Goal: Task Accomplishment & Management: Manage account settings

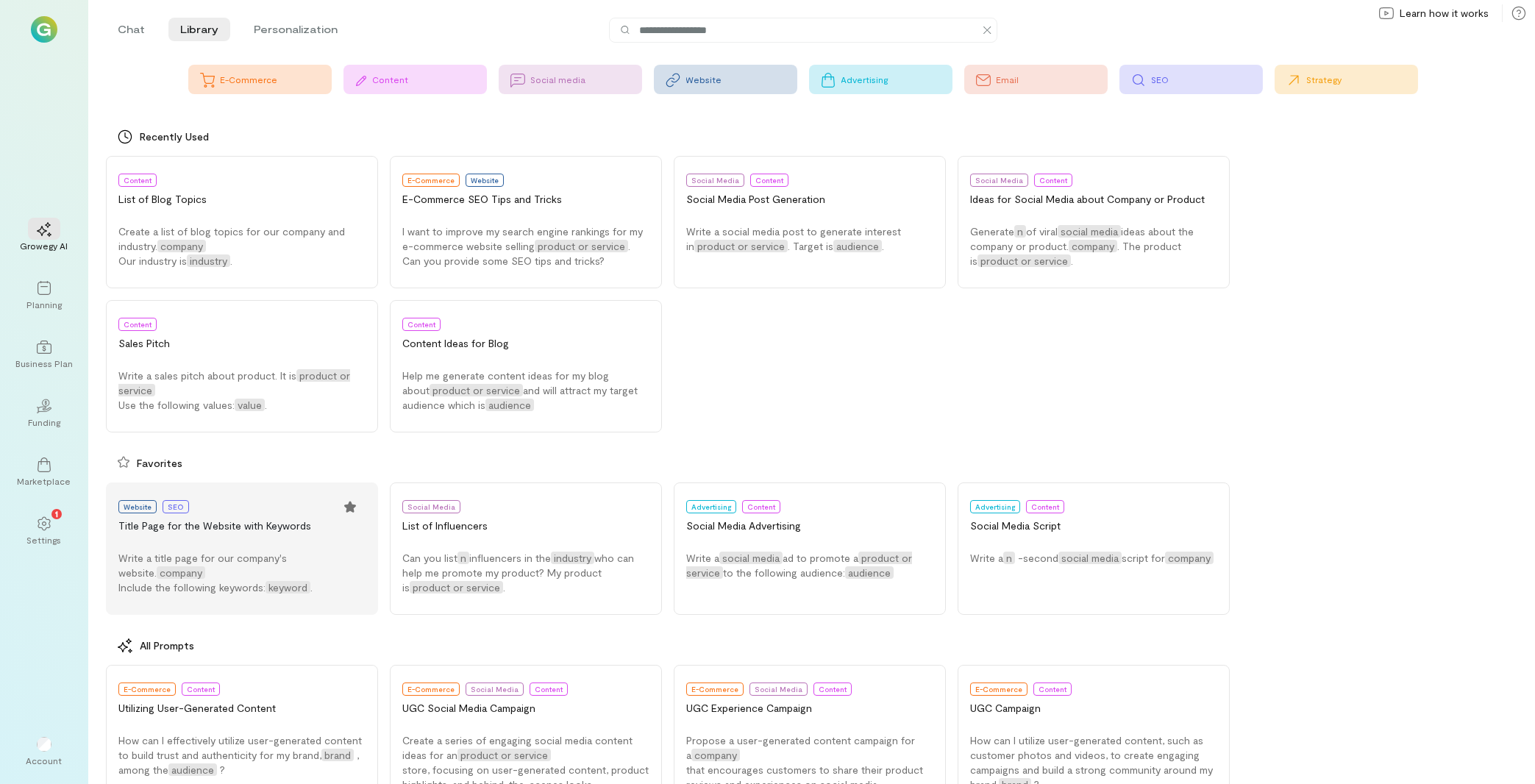
scroll to position [106, 0]
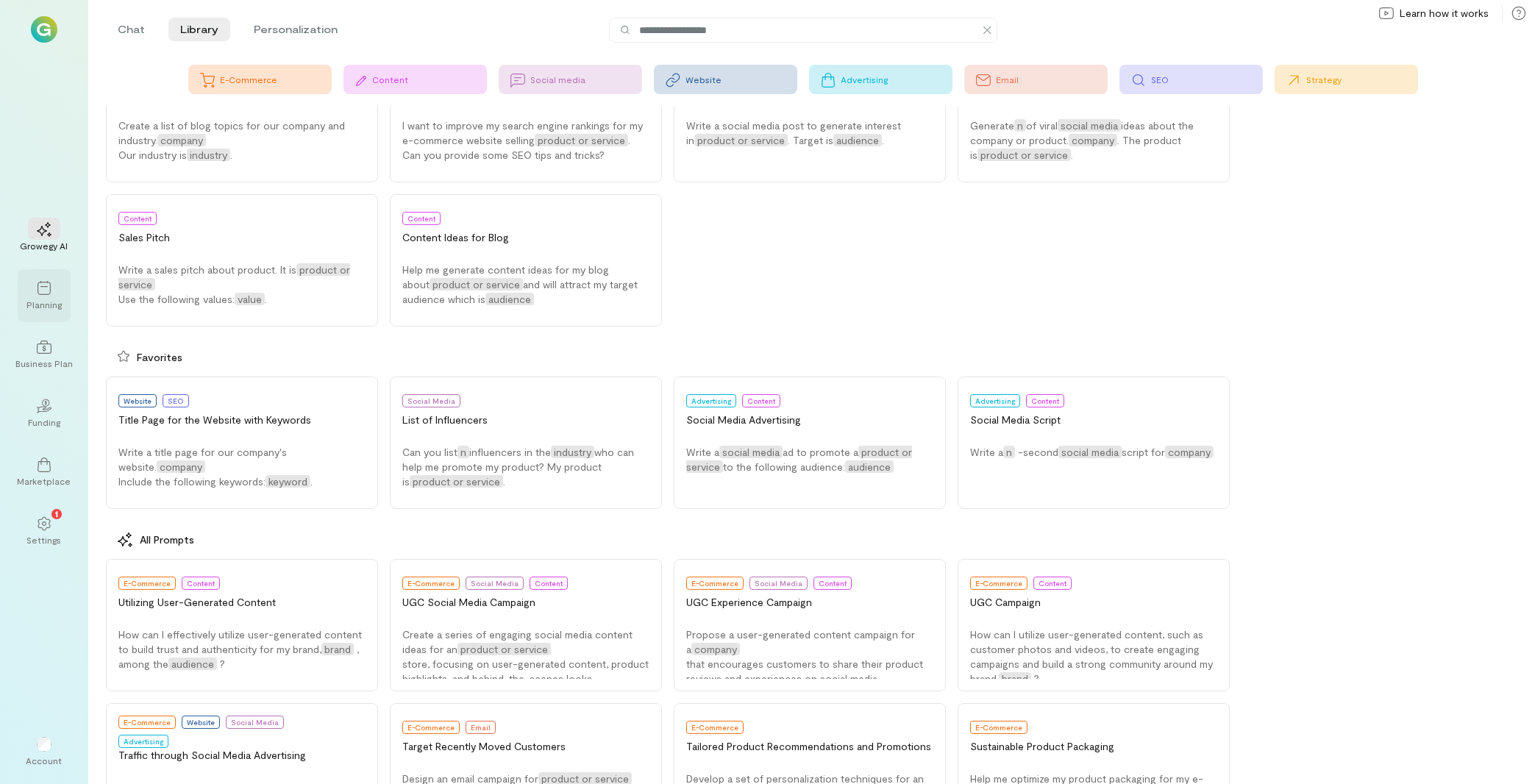
click at [45, 301] on div "Planning" at bounding box center [44, 304] width 35 height 12
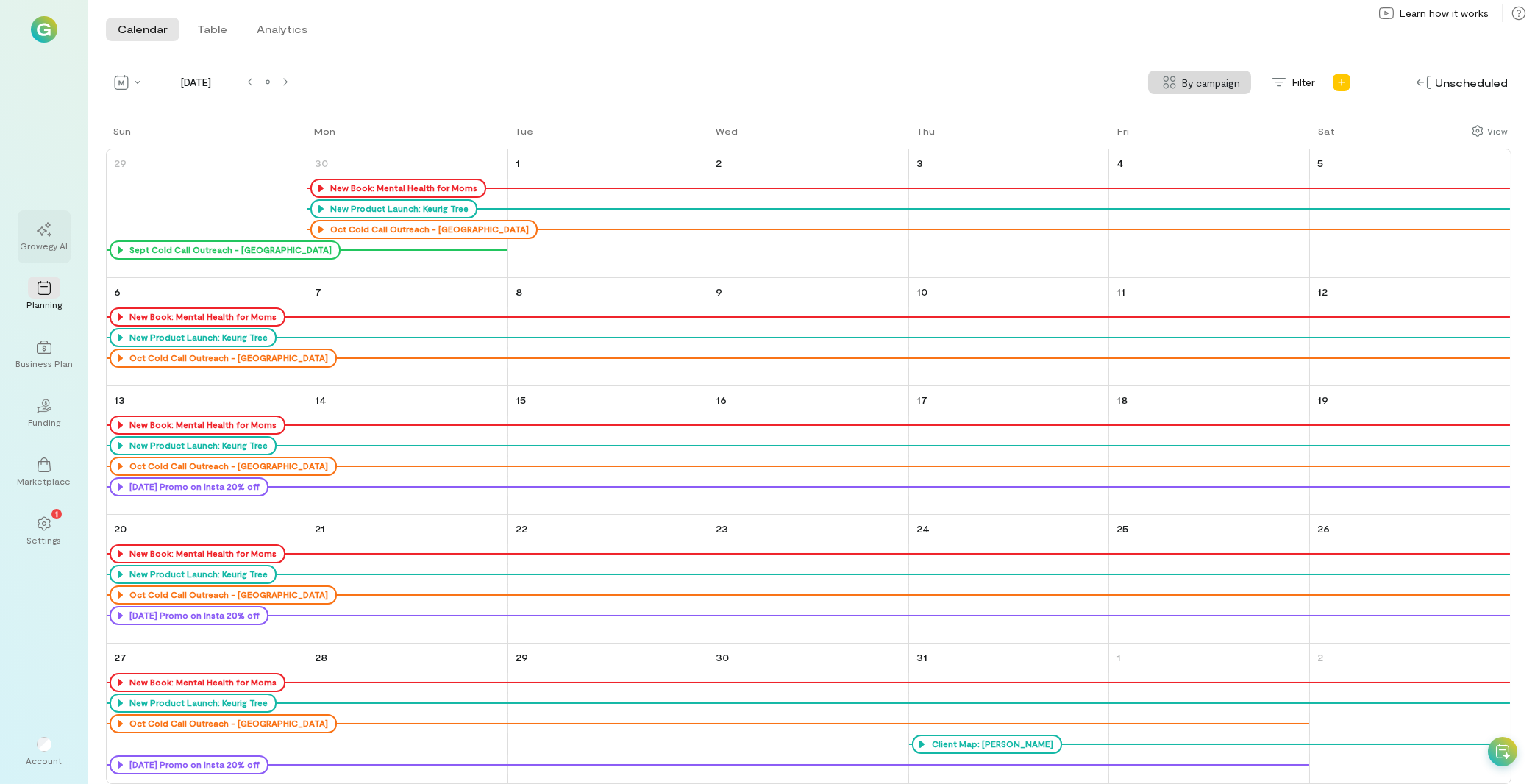
click at [57, 256] on div "Growegy AI" at bounding box center [44, 237] width 53 height 53
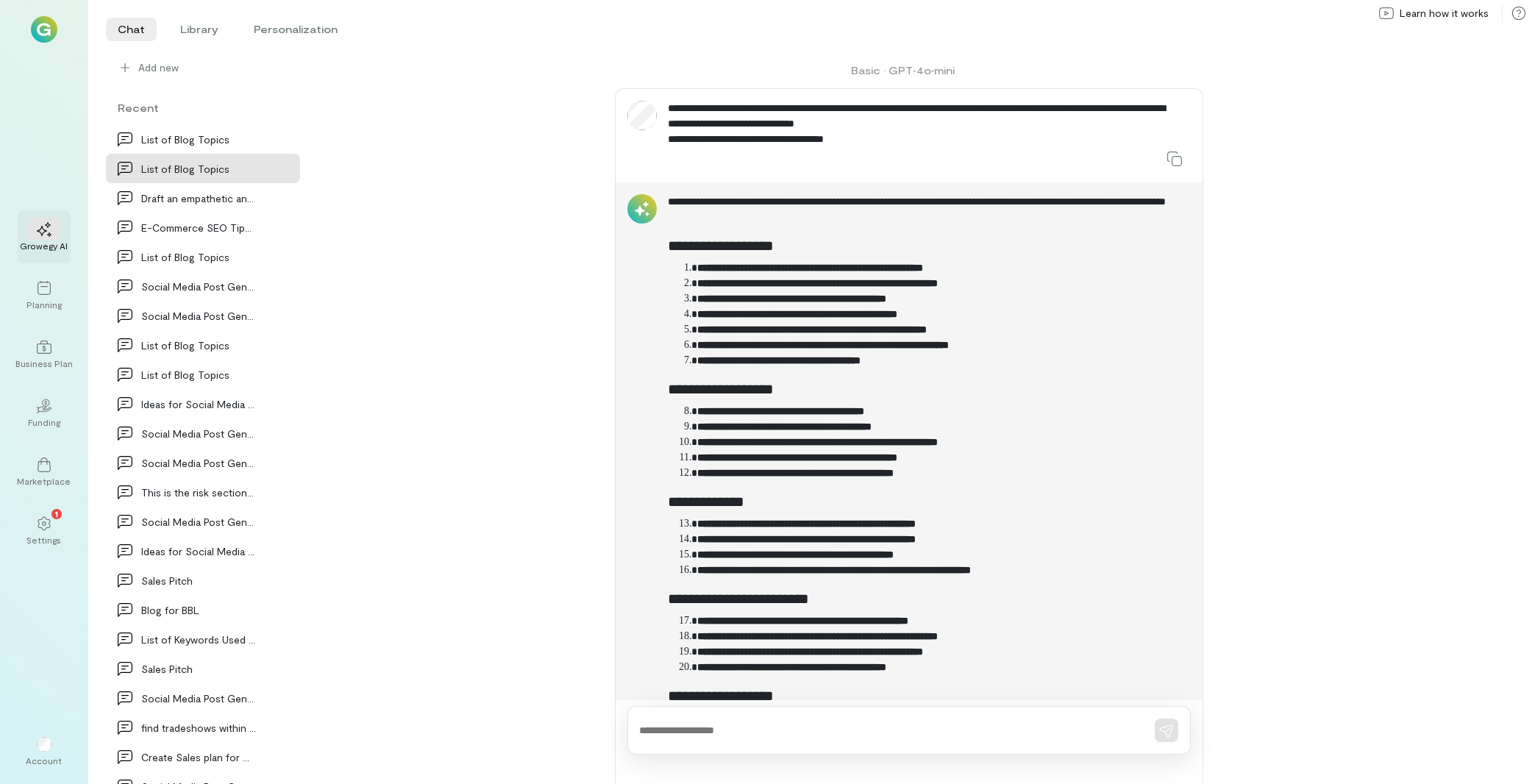
scroll to position [999, 0]
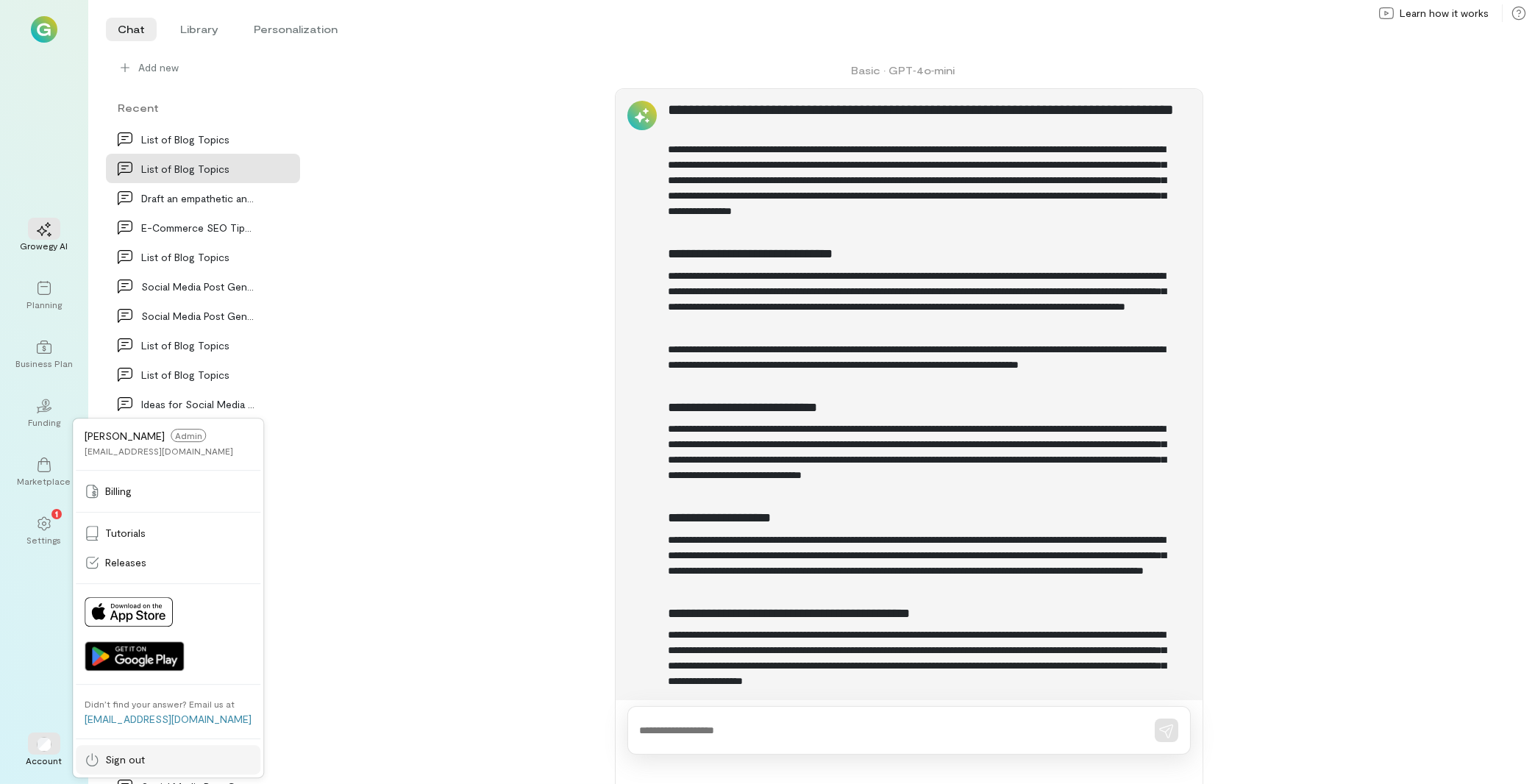
click at [94, 762] on icon at bounding box center [92, 760] width 15 height 15
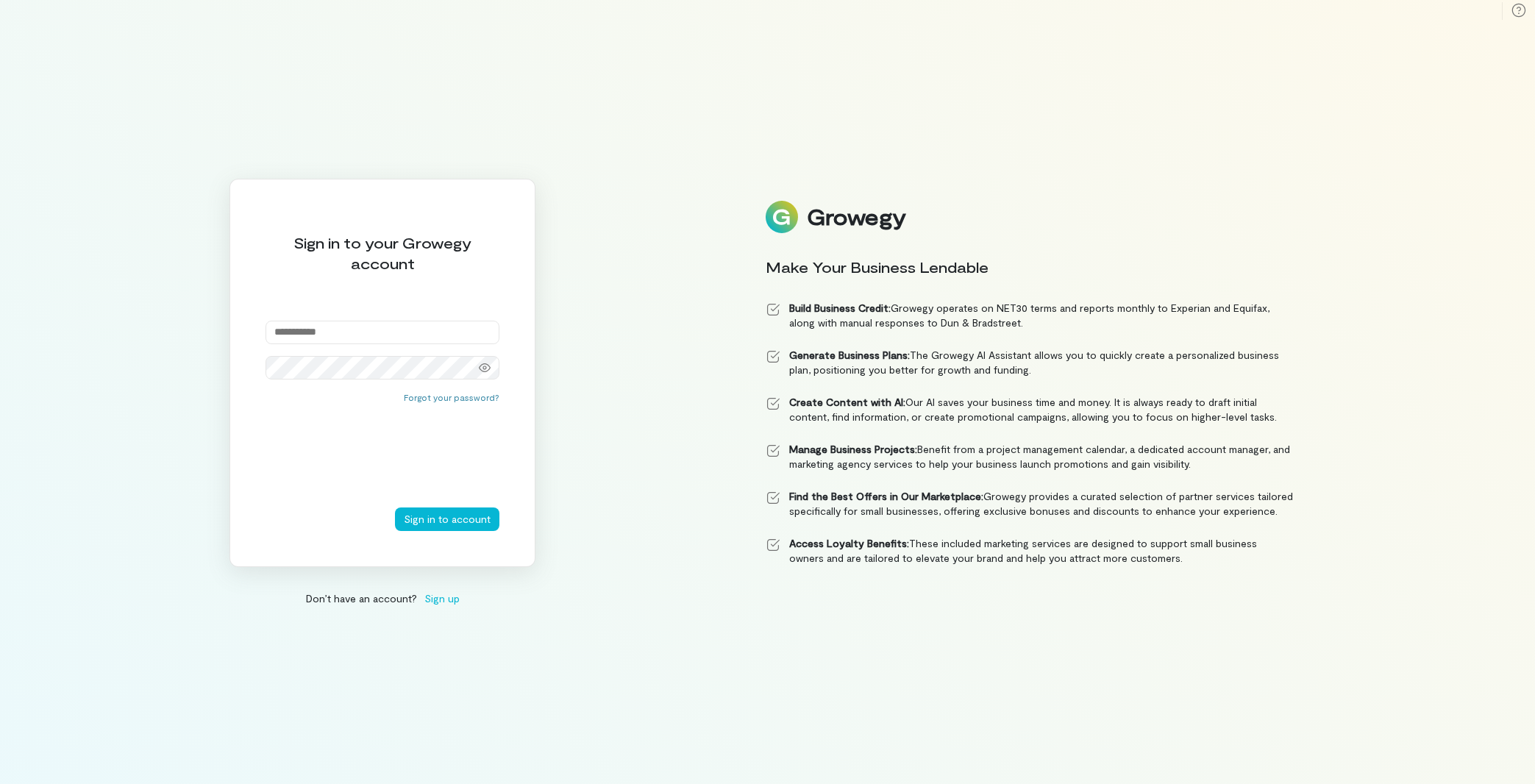
click at [304, 323] on input "email" at bounding box center [382, 332] width 234 height 23
type input "**********"
click at [434, 528] on button "Sign in to account" at bounding box center [447, 519] width 104 height 23
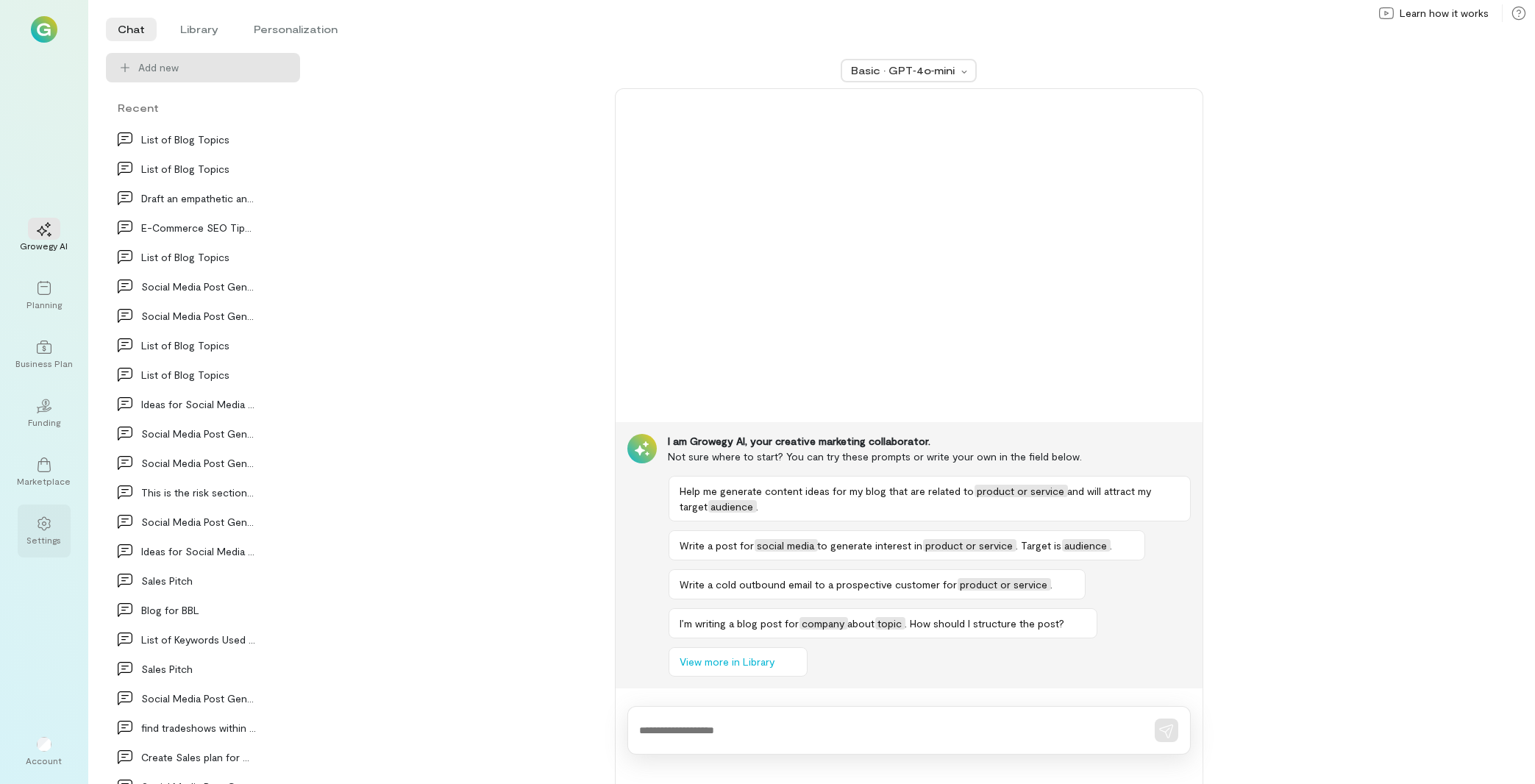
click at [25, 537] on div "Settings" at bounding box center [44, 531] width 53 height 53
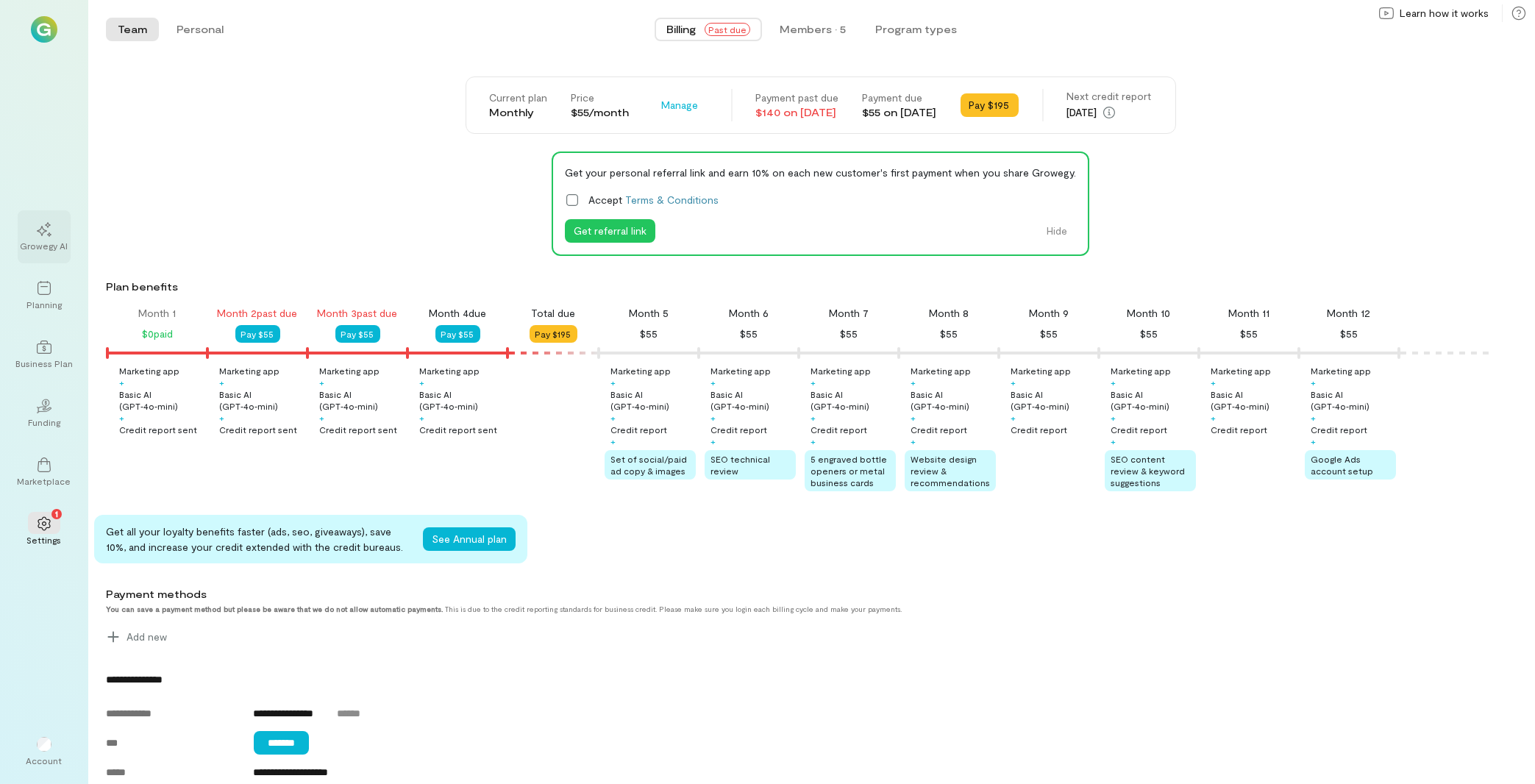
click at [33, 246] on div "Growegy AI" at bounding box center [44, 246] width 48 height 12
